Goal: Check status: Verify the current state of an ongoing process or item

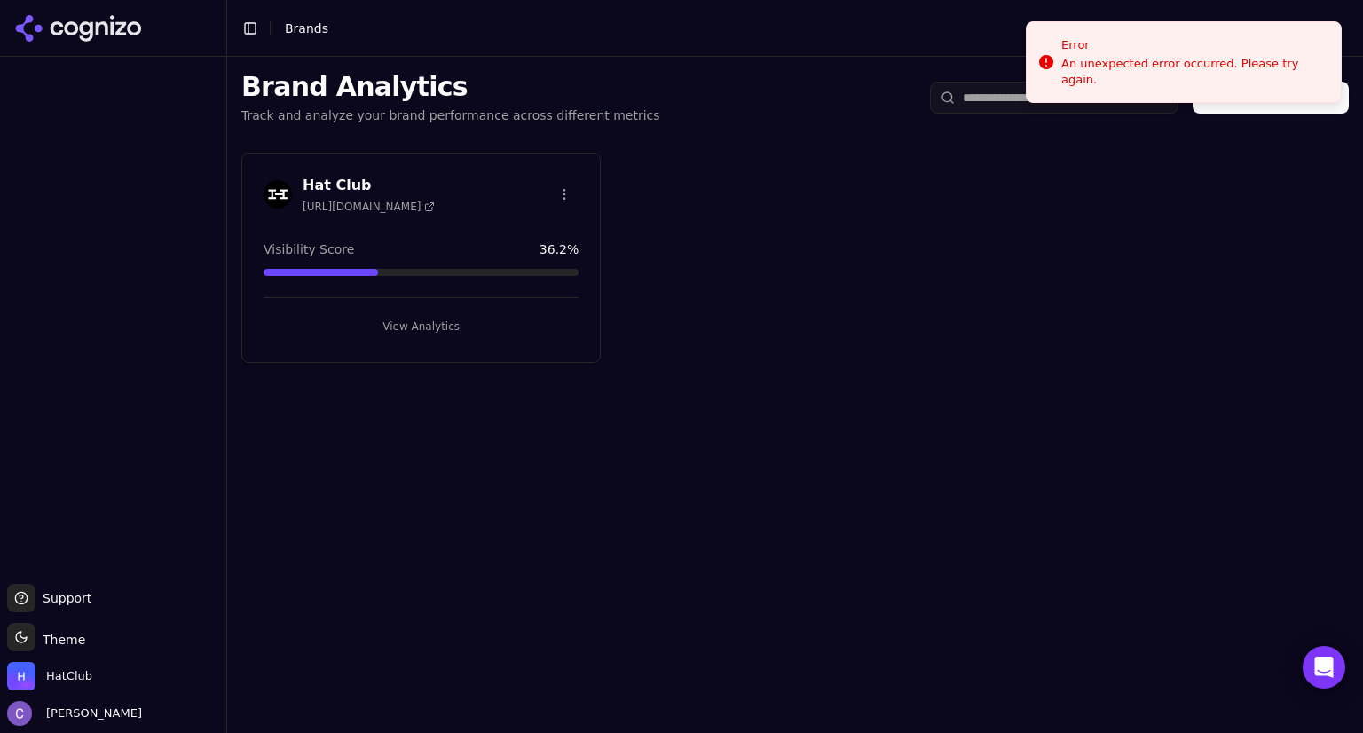
click at [501, 314] on button "View Analytics" at bounding box center [421, 326] width 315 height 28
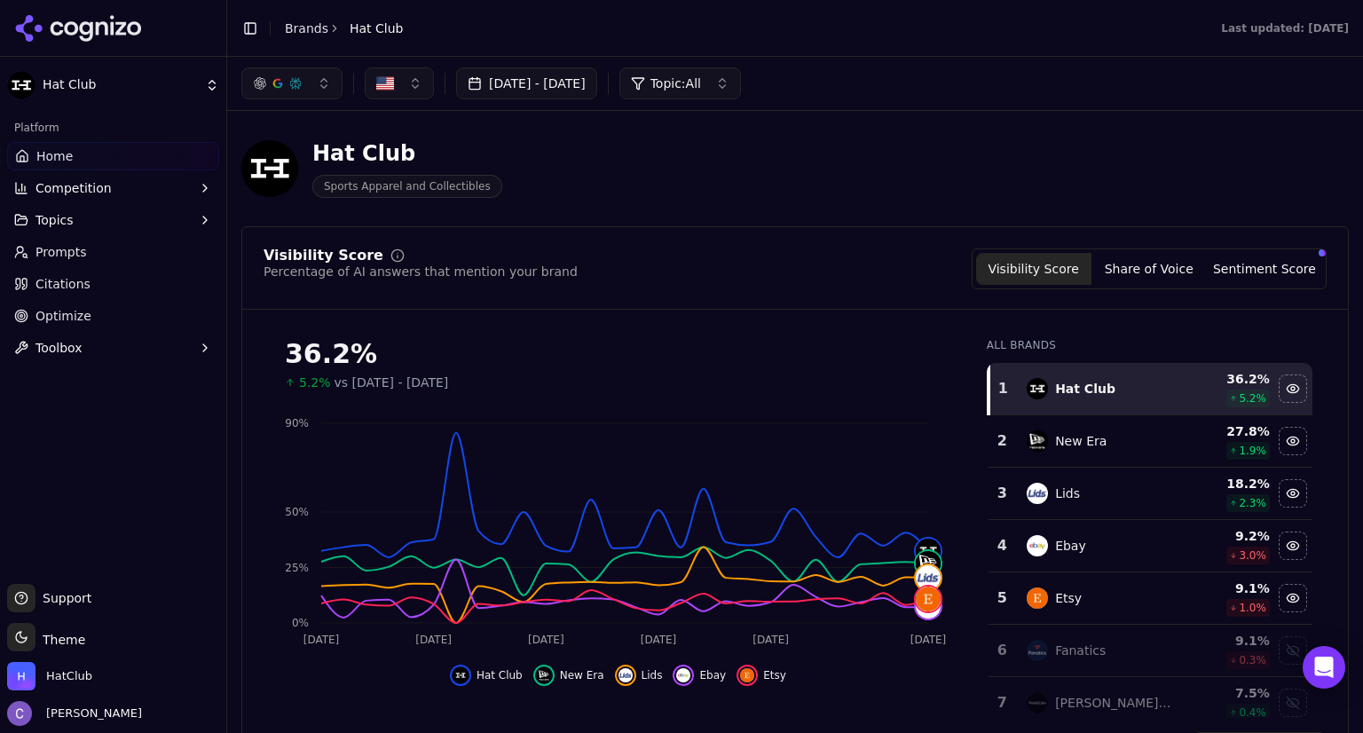
click at [322, 86] on button "button" at bounding box center [291, 83] width 101 height 32
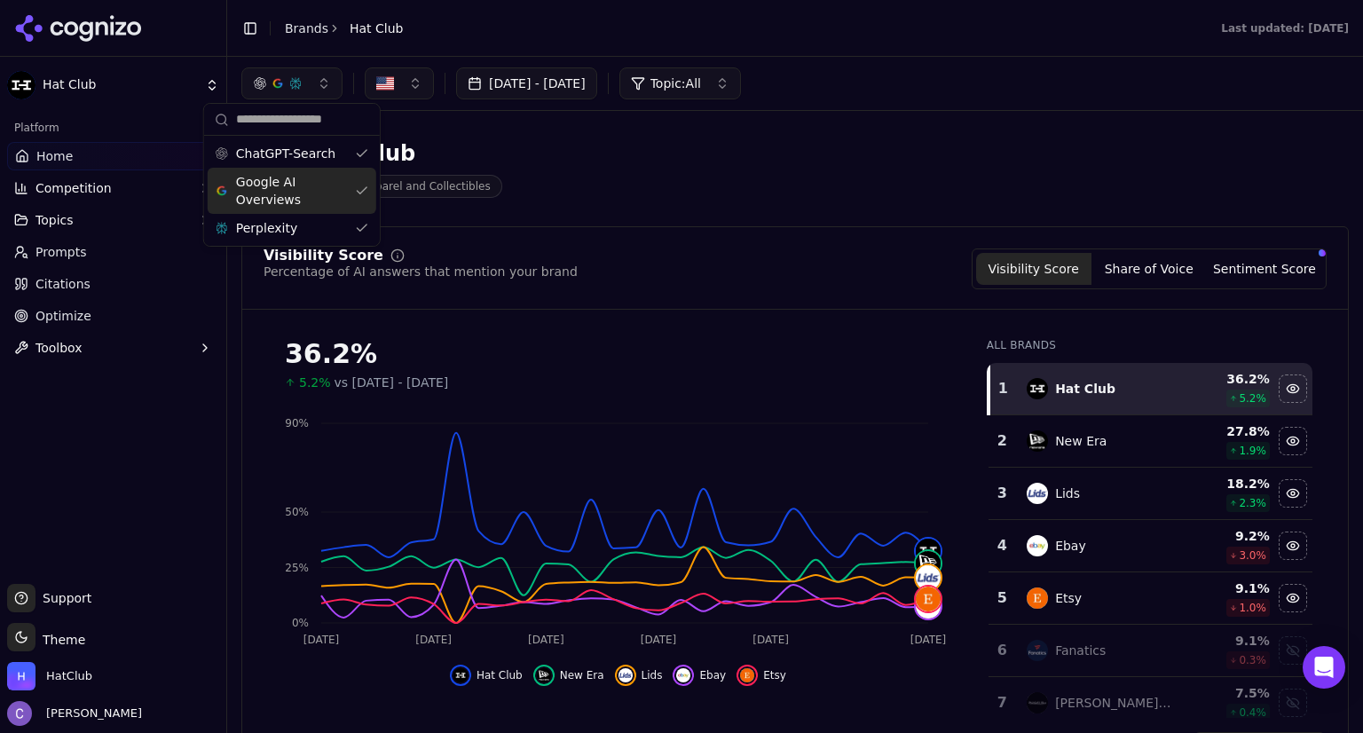
click at [350, 184] on div "Google AI Overviews" at bounding box center [292, 191] width 169 height 46
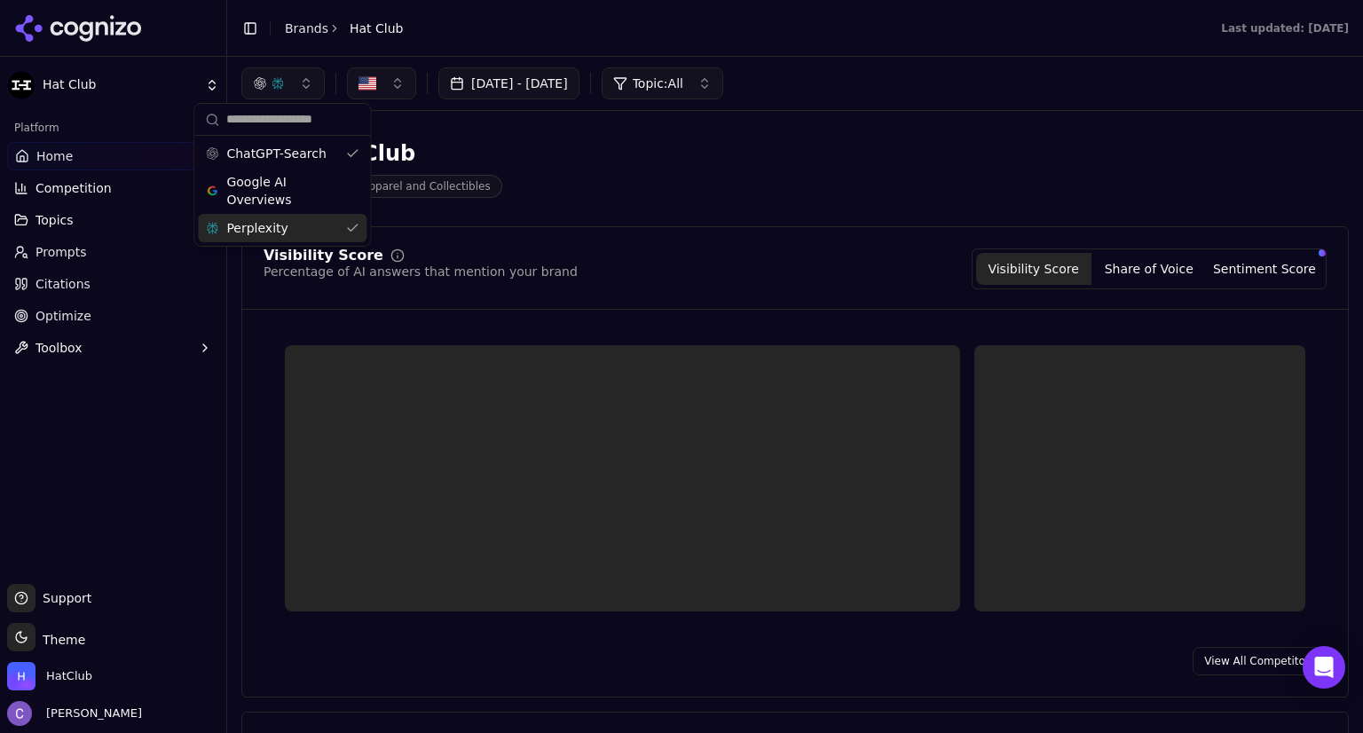
click at [355, 233] on div "Perplexity" at bounding box center [282, 228] width 169 height 28
